Goal: Task Accomplishment & Management: Complete application form

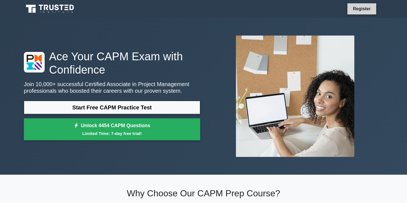
click at [353, 9] on link "Register" at bounding box center [362, 8] width 24 height 7
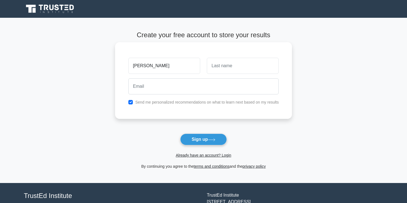
type input "mavis"
click at [228, 65] on input "text" at bounding box center [243, 66] width 72 height 16
type input "nyarko"
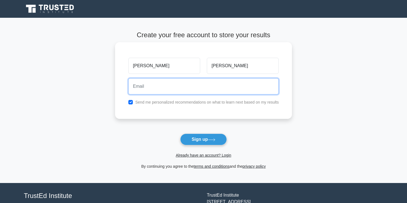
click at [164, 85] on input "email" at bounding box center [203, 86] width 151 height 16
type input "mavisakosa0@gmail.com"
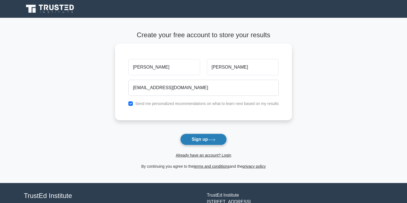
click at [202, 134] on button "Sign up" at bounding box center [203, 139] width 47 height 12
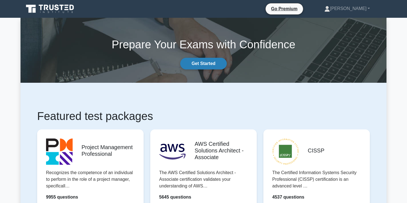
click at [203, 62] on link "Get Started" at bounding box center [203, 64] width 47 height 12
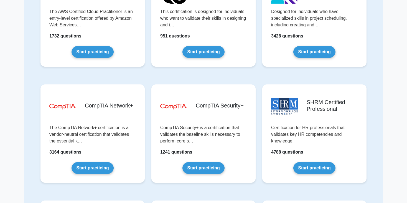
scroll to position [899, 0]
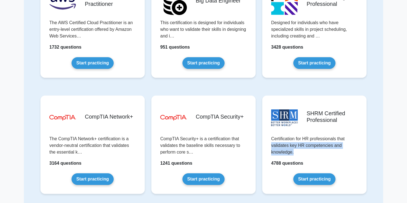
drag, startPoint x: 402, startPoint y: 149, endPoint x: 395, endPoint y: 132, distance: 18.5
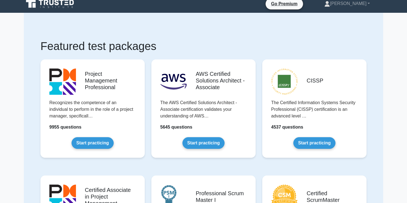
scroll to position [0, 0]
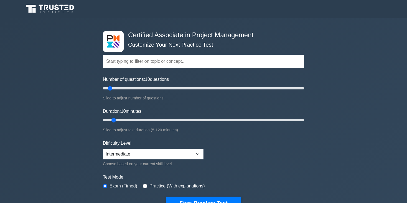
drag, startPoint x: 362, startPoint y: 14, endPoint x: 362, endPoint y: 7, distance: 7.5
click at [362, 7] on div at bounding box center [204, 8] width 366 height 13
